Goal: Transaction & Acquisition: Purchase product/service

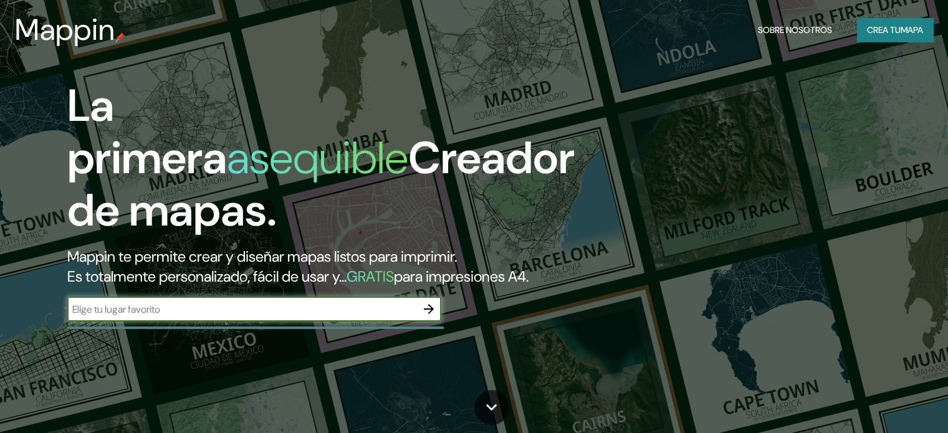
drag, startPoint x: 215, startPoint y: 320, endPoint x: 223, endPoint y: 317, distance: 8.9
click at [215, 320] on div "​" at bounding box center [254, 309] width 374 height 25
type input "[PERSON_NAME]"
click at [415, 317] on input "[PERSON_NAME]" at bounding box center [241, 309] width 349 height 14
click at [428, 317] on icon "button" at bounding box center [428, 309] width 15 height 15
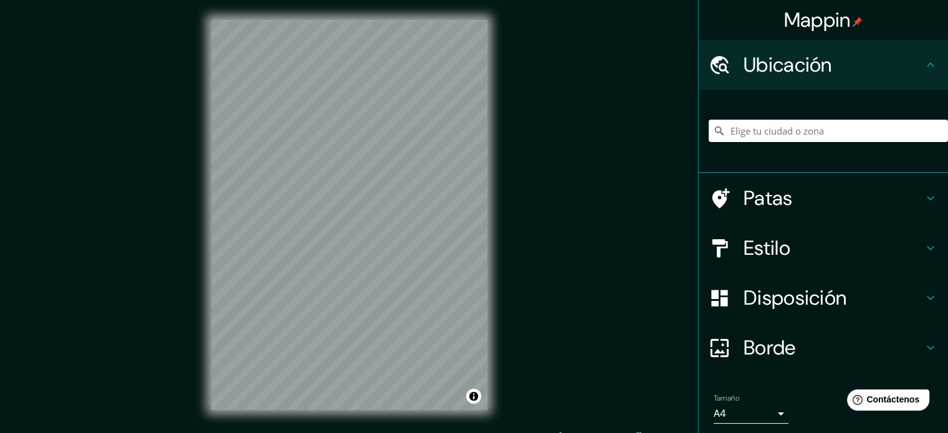
click at [763, 129] on input "Elige tu ciudad o zona" at bounding box center [828, 131] width 239 height 22
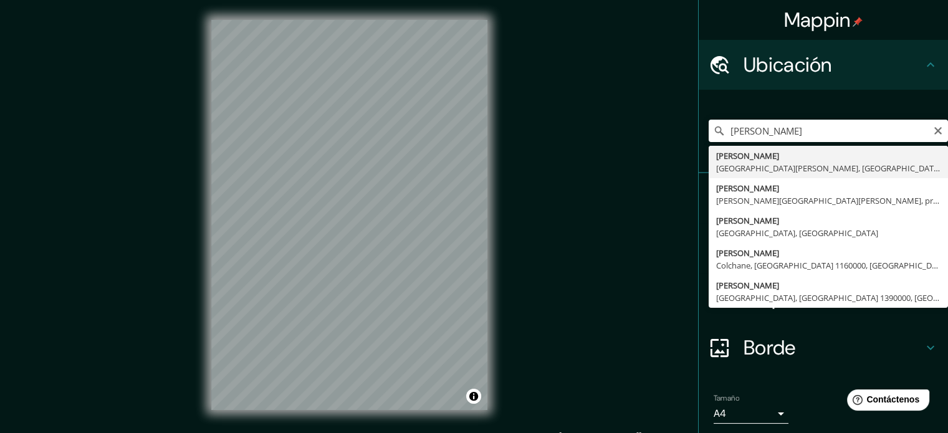
type input "[PERSON_NAME], [GEOGRAPHIC_DATA][PERSON_NAME], [GEOGRAPHIC_DATA]"
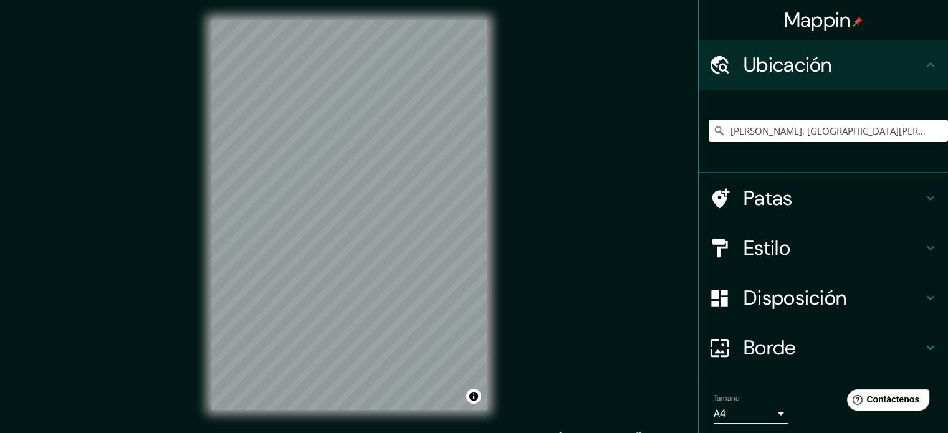
click at [923, 246] on icon at bounding box center [930, 248] width 15 height 15
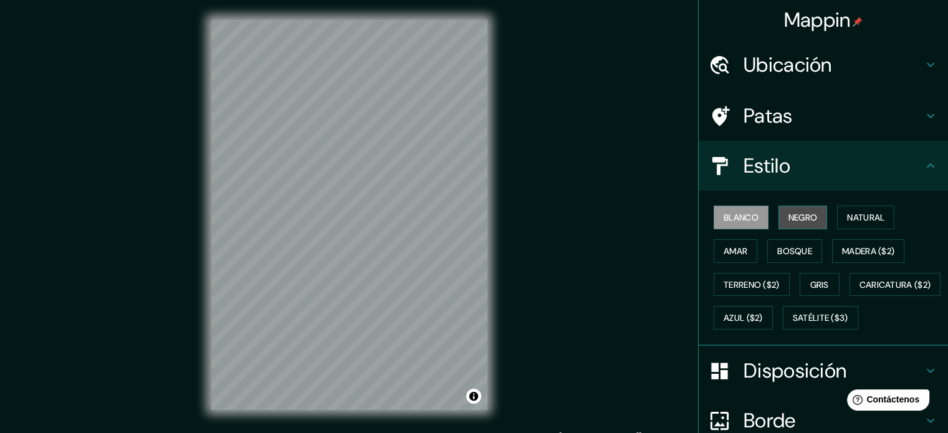
click at [788, 220] on font "Negro" at bounding box center [802, 217] width 29 height 11
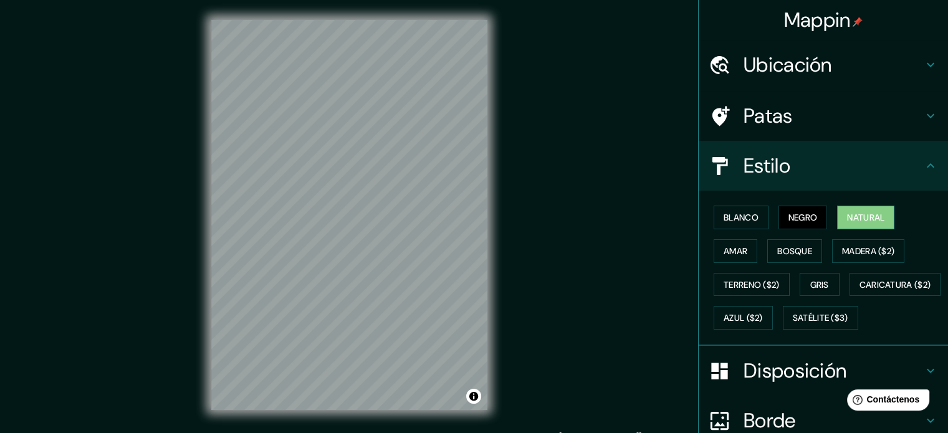
click at [861, 217] on font "Natural" at bounding box center [865, 217] width 37 height 11
click at [724, 254] on font "Amar" at bounding box center [736, 251] width 24 height 11
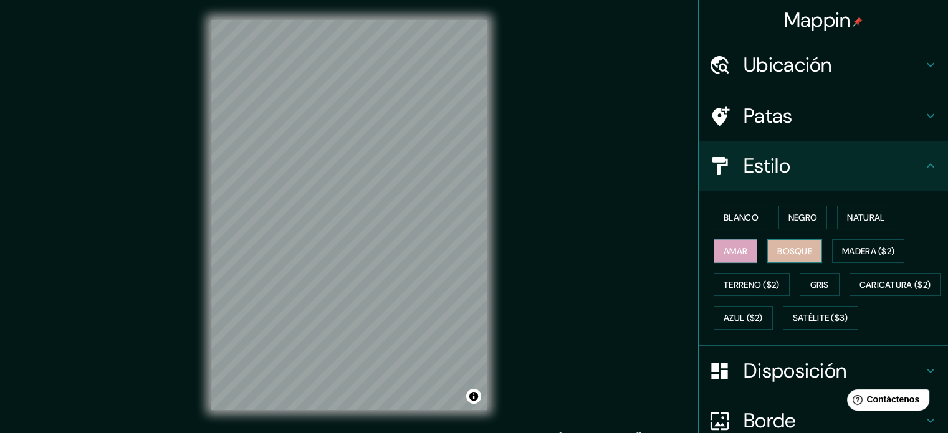
click at [777, 252] on font "Bosque" at bounding box center [794, 251] width 35 height 11
click at [845, 247] on font "Madera ($2)" at bounding box center [868, 251] width 52 height 11
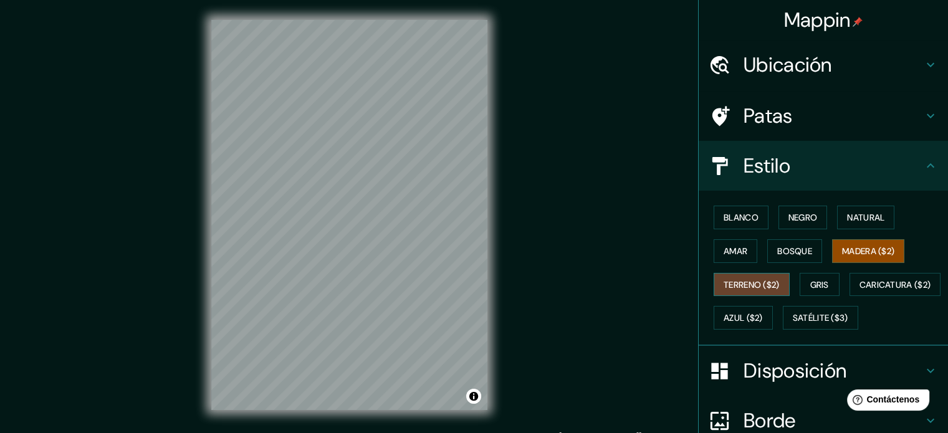
click at [746, 281] on font "Terreno ($2)" at bounding box center [752, 284] width 56 height 11
click at [830, 281] on button "Gris" at bounding box center [820, 285] width 40 height 24
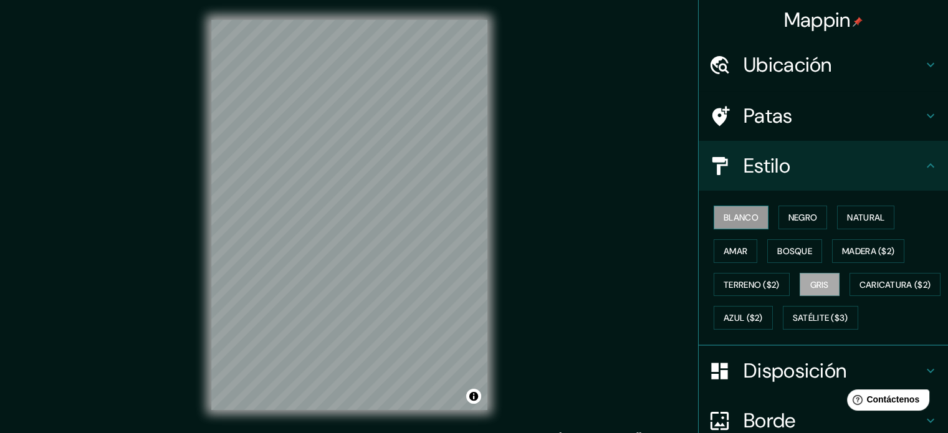
click at [738, 216] on font "Blanco" at bounding box center [741, 217] width 35 height 11
click at [550, 244] on div "Mappin Ubicación [PERSON_NAME], [GEOGRAPHIC_DATA][PERSON_NAME], [GEOGRAPHIC_DAT…" at bounding box center [474, 225] width 948 height 450
click at [383, 428] on div "© Mapbox © OpenStreetMap Improve this map" at bounding box center [349, 215] width 316 height 430
click at [398, 421] on div "© Mapbox © OpenStreetMap Improve this map" at bounding box center [349, 215] width 316 height 430
